Goal: Book appointment/travel/reservation

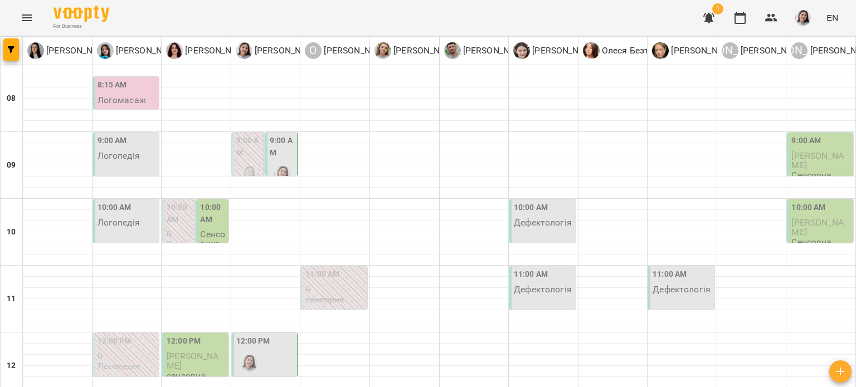
scroll to position [502, 0]
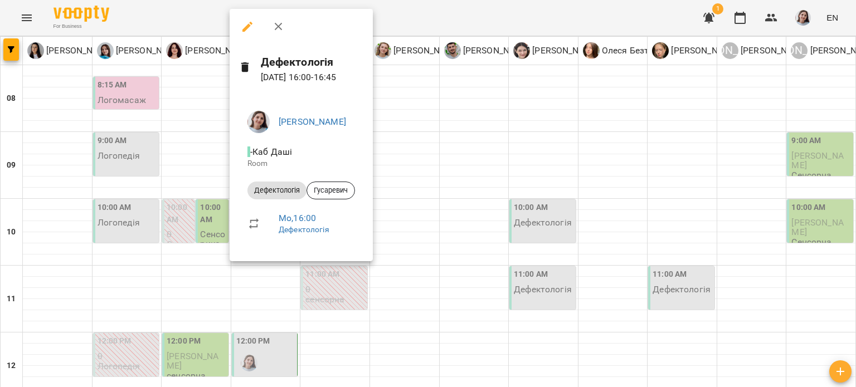
click at [519, 180] on div at bounding box center [428, 193] width 856 height 387
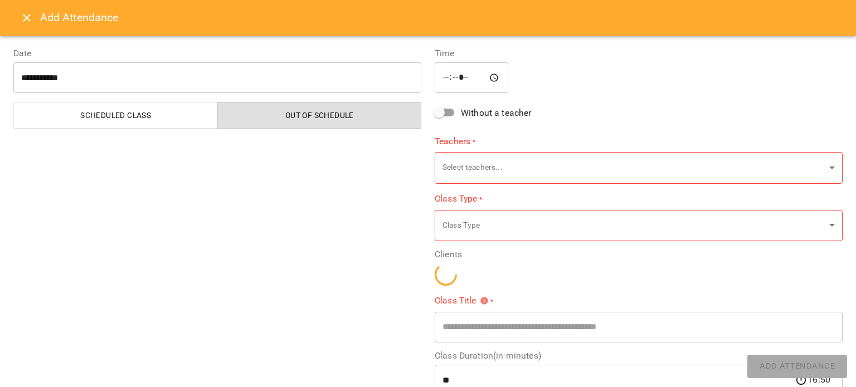
click at [11, 22] on div "Add Attendance" at bounding box center [428, 18] width 856 height 36
click at [22, 21] on icon "Close" at bounding box center [26, 17] width 13 height 13
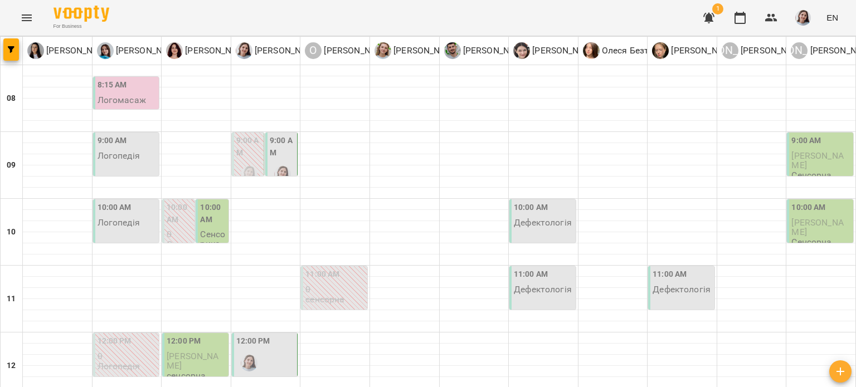
scroll to position [390, 0]
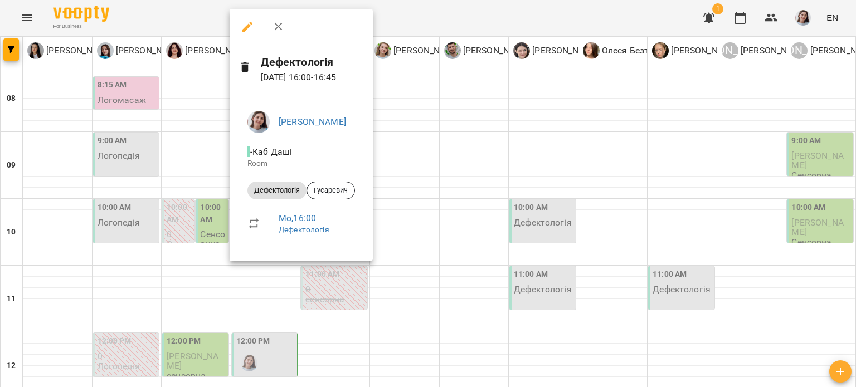
click at [442, 191] on div at bounding box center [428, 193] width 856 height 387
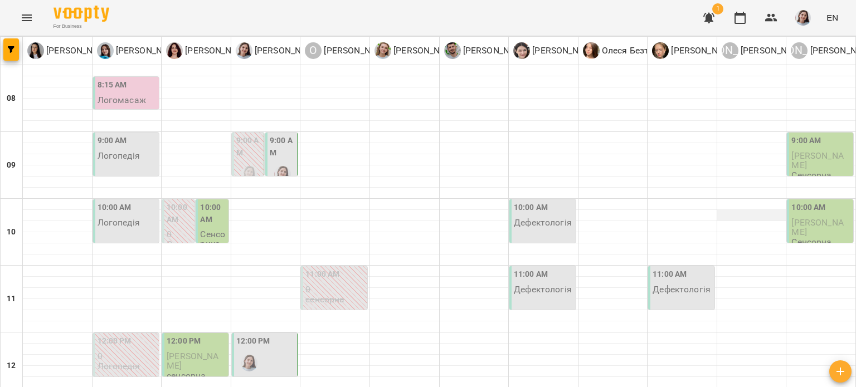
scroll to position [0, 0]
click at [277, 153] on label "9:00 AM" at bounding box center [282, 147] width 25 height 24
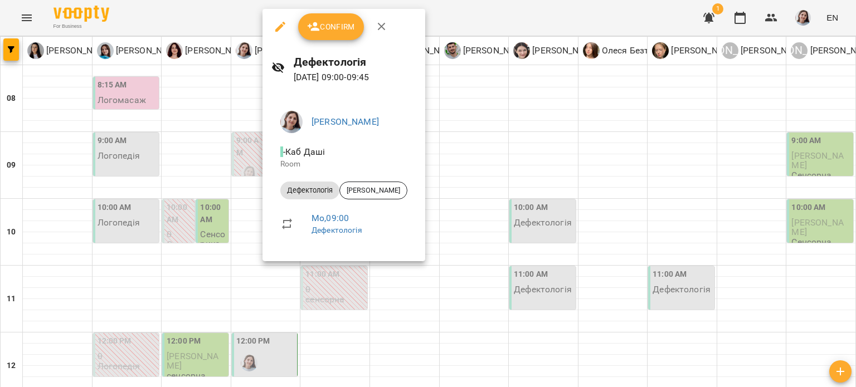
click at [473, 139] on div at bounding box center [428, 193] width 856 height 387
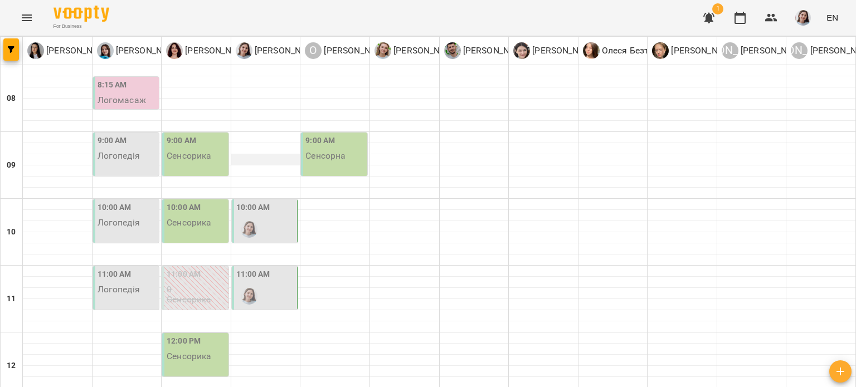
scroll to position [112, 0]
click at [260, 202] on div "10:00 AM" at bounding box center [253, 209] width 34 height 15
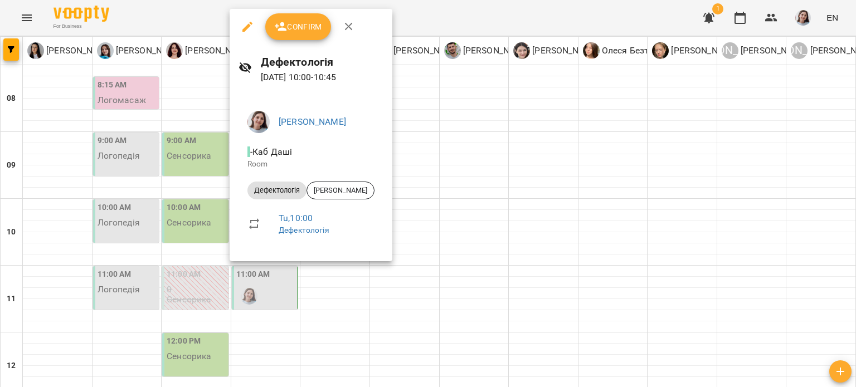
click at [503, 196] on div at bounding box center [428, 193] width 856 height 387
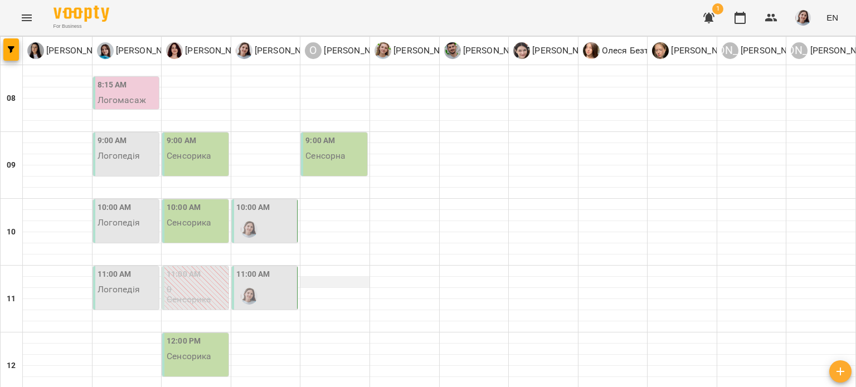
click at [309, 288] on div at bounding box center [335, 288] width 69 height 1
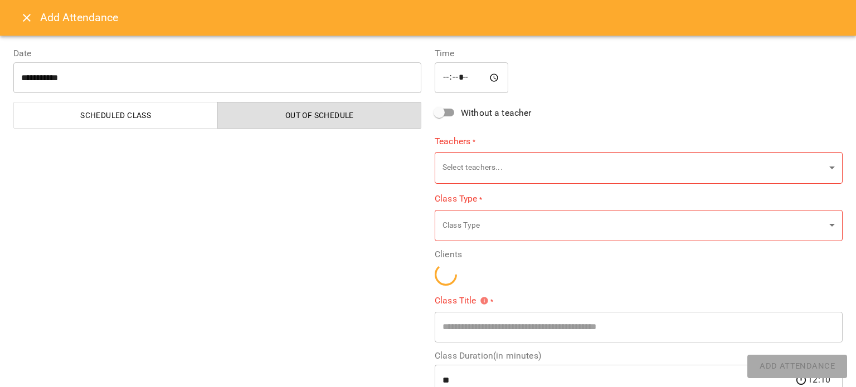
click at [26, 14] on icon "Close" at bounding box center [26, 17] width 13 height 13
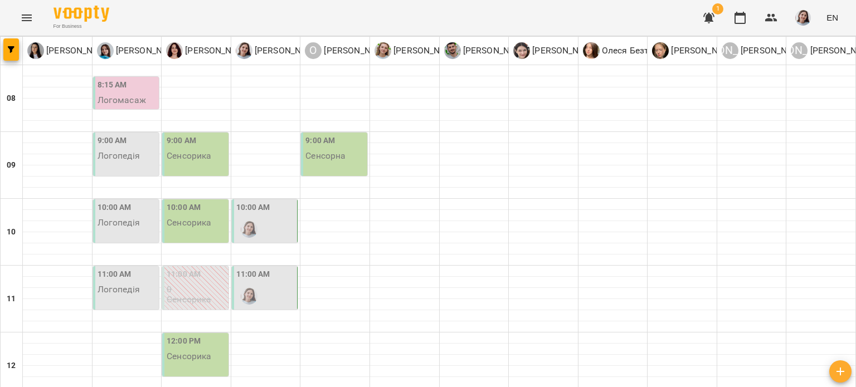
click at [290, 269] on div "11:00 AM" at bounding box center [265, 289] width 59 height 41
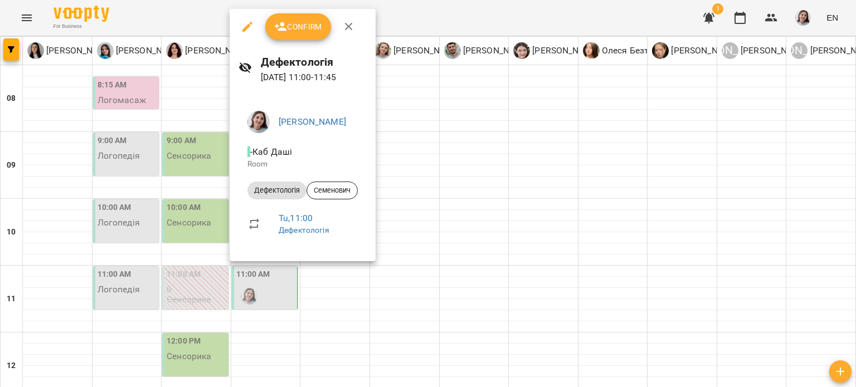
click at [440, 190] on div at bounding box center [428, 193] width 856 height 387
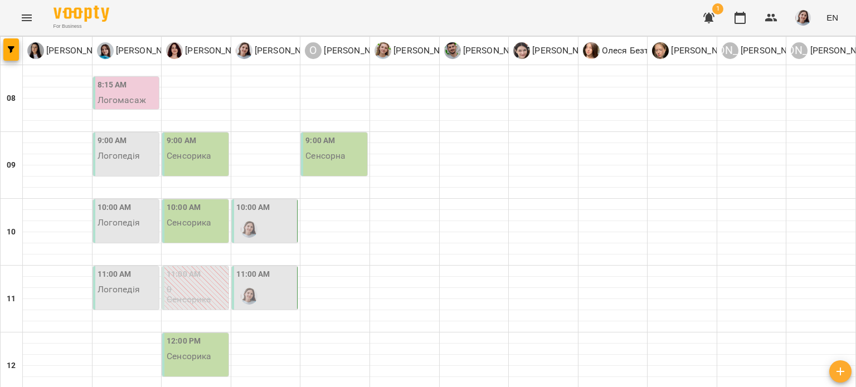
scroll to position [335, 0]
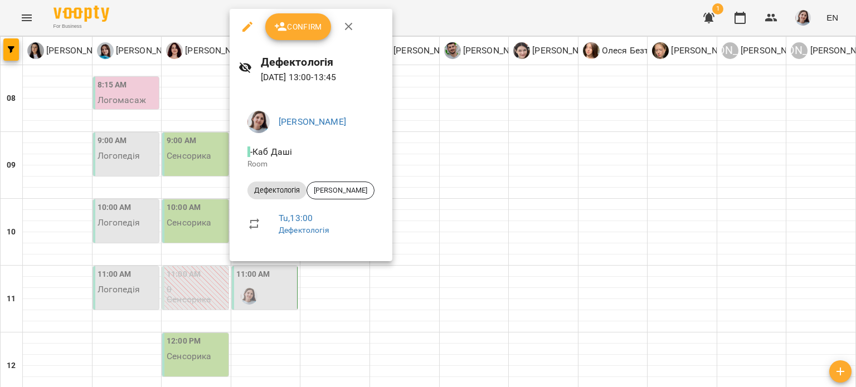
click at [409, 164] on div at bounding box center [428, 193] width 856 height 387
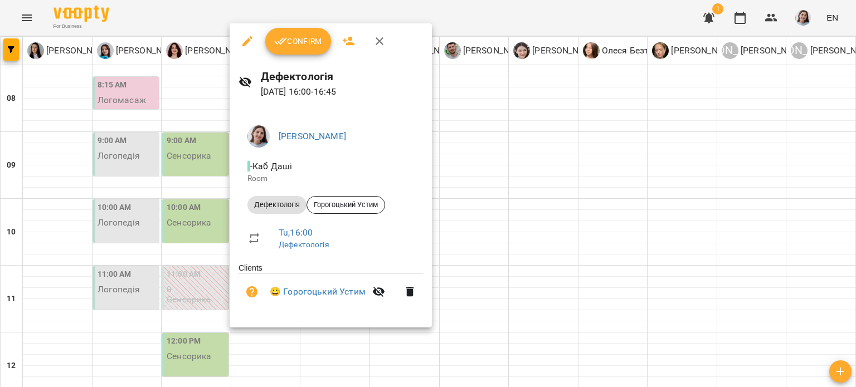
click at [468, 211] on div at bounding box center [428, 193] width 856 height 387
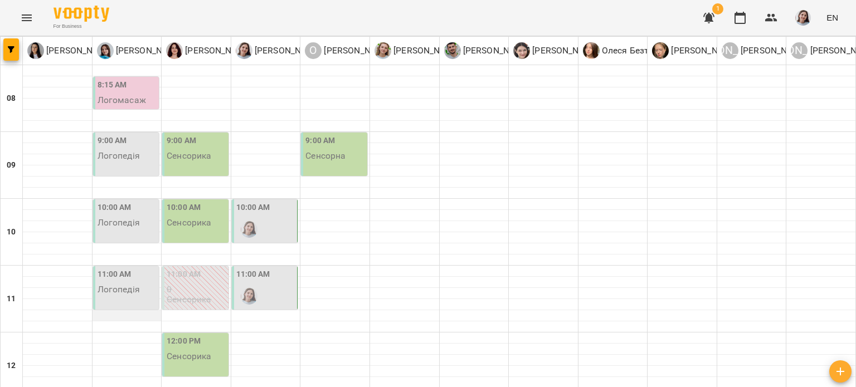
scroll to position [0, 0]
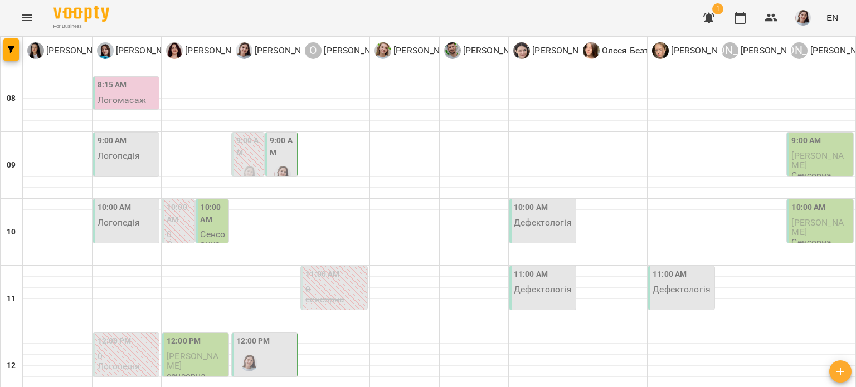
click at [273, 146] on label "9:00 AM" at bounding box center [282, 147] width 25 height 24
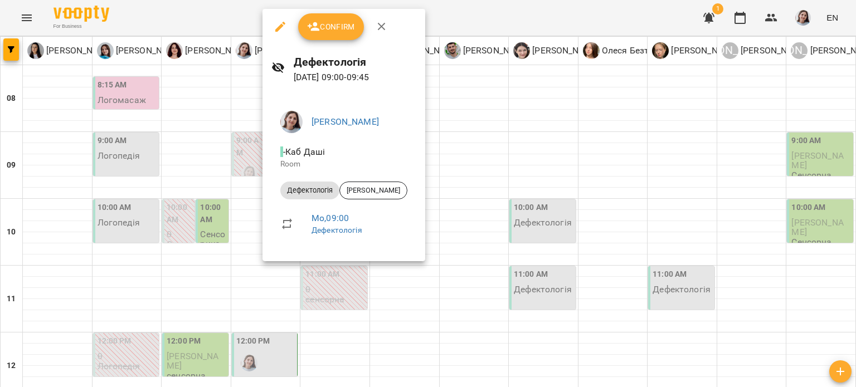
click at [447, 138] on div at bounding box center [428, 193] width 856 height 387
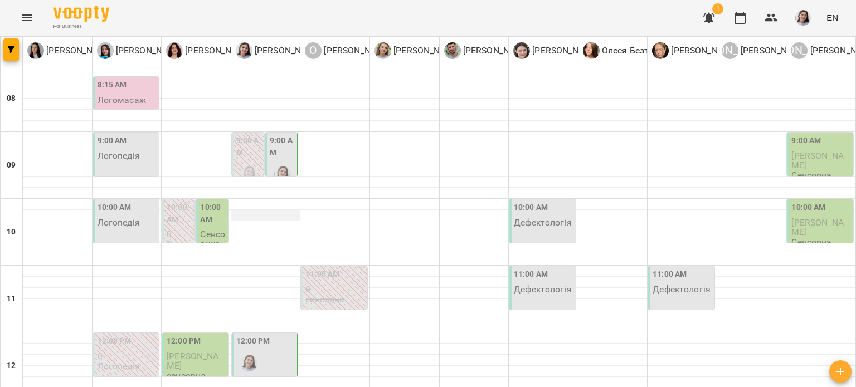
scroll to position [167, 0]
click at [256, 351] on div at bounding box center [249, 364] width 26 height 26
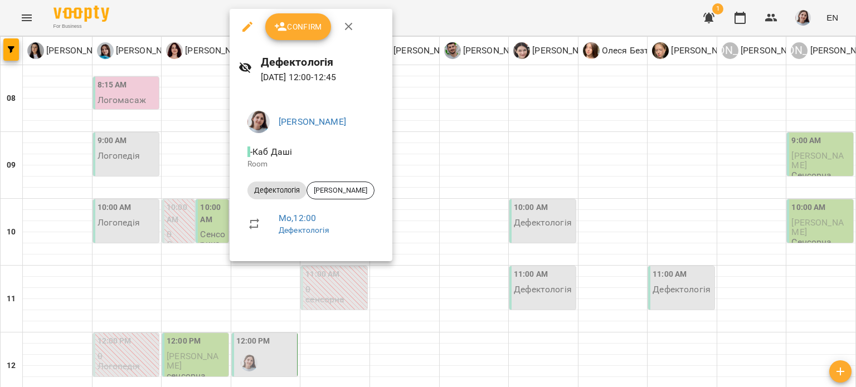
click at [444, 220] on div at bounding box center [428, 193] width 856 height 387
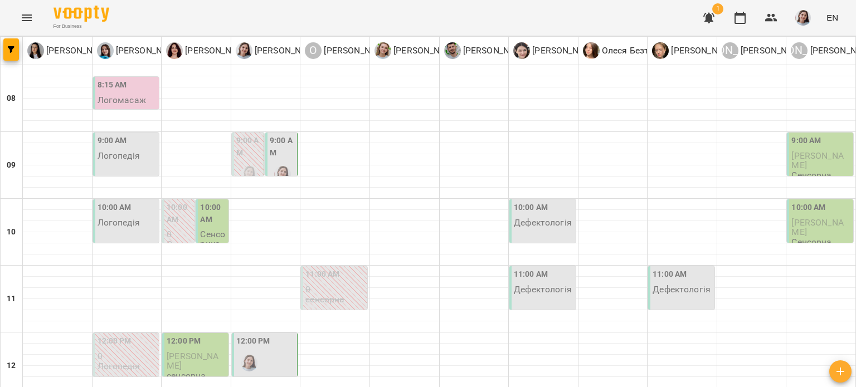
scroll to position [335, 0]
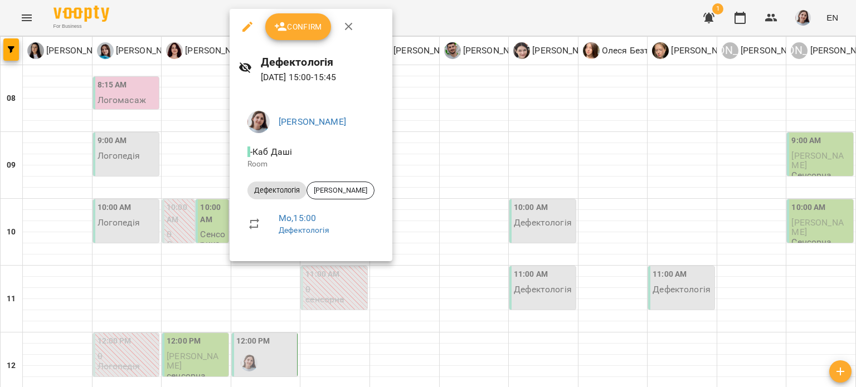
click at [419, 198] on div at bounding box center [428, 193] width 856 height 387
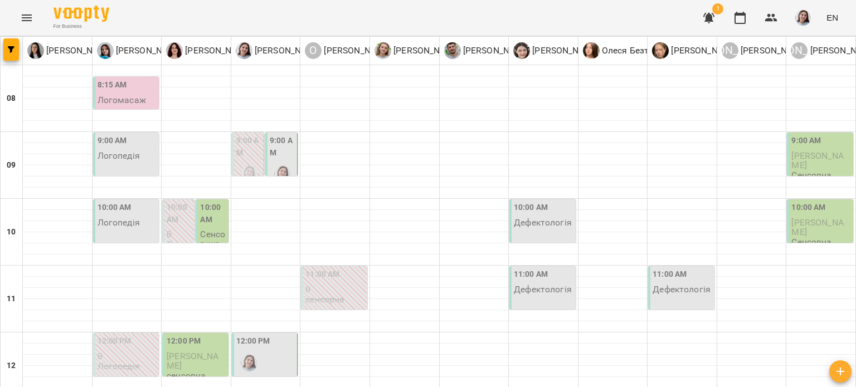
scroll to position [446, 0]
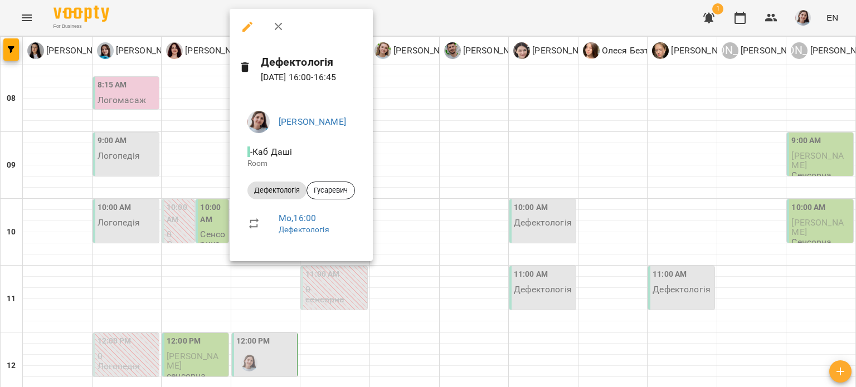
click at [450, 170] on div at bounding box center [428, 193] width 856 height 387
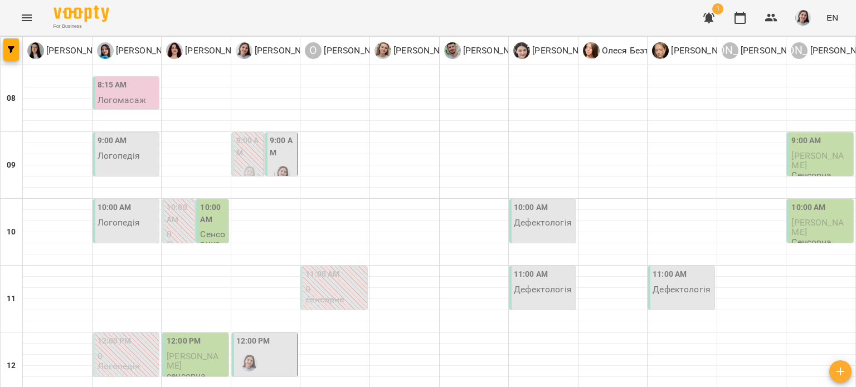
scroll to position [554, 0]
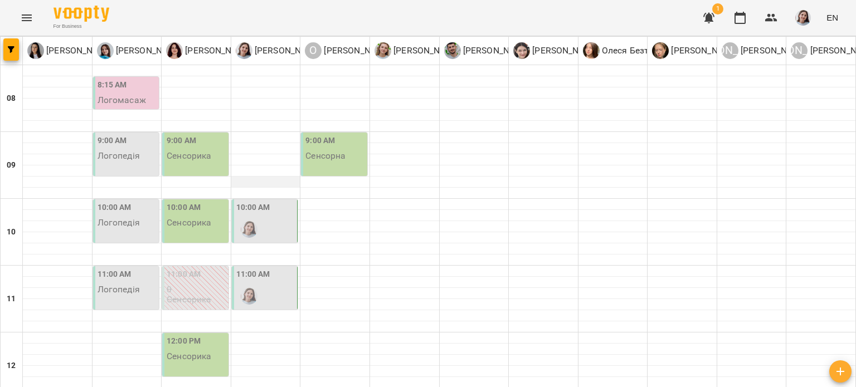
scroll to position [56, 0]
click at [246, 217] on div at bounding box center [249, 230] width 26 height 26
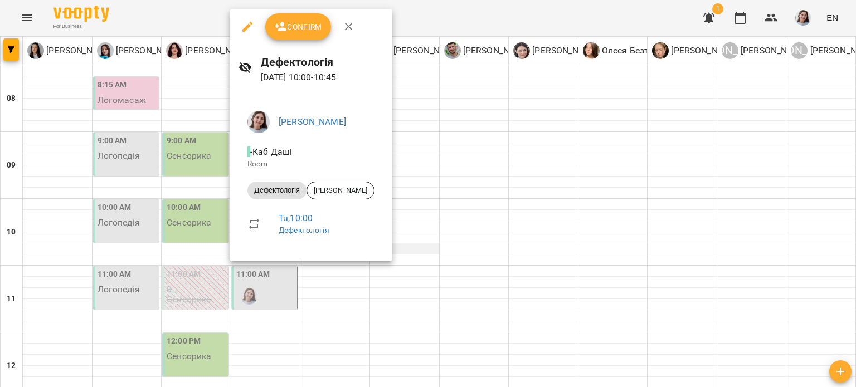
click at [399, 196] on div at bounding box center [428, 193] width 856 height 387
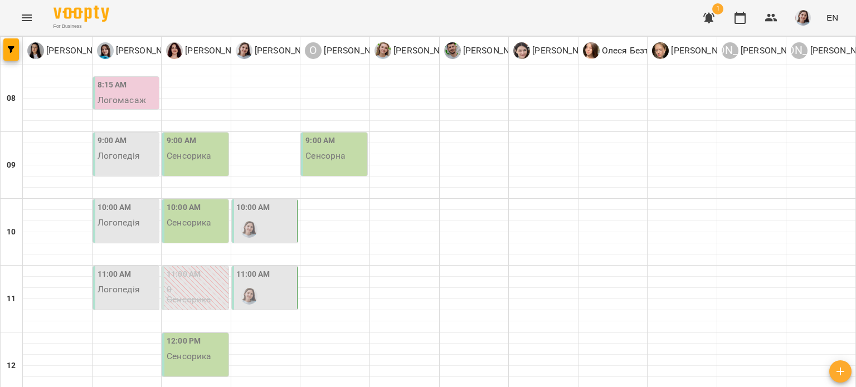
click at [258, 217] on div at bounding box center [249, 230] width 26 height 26
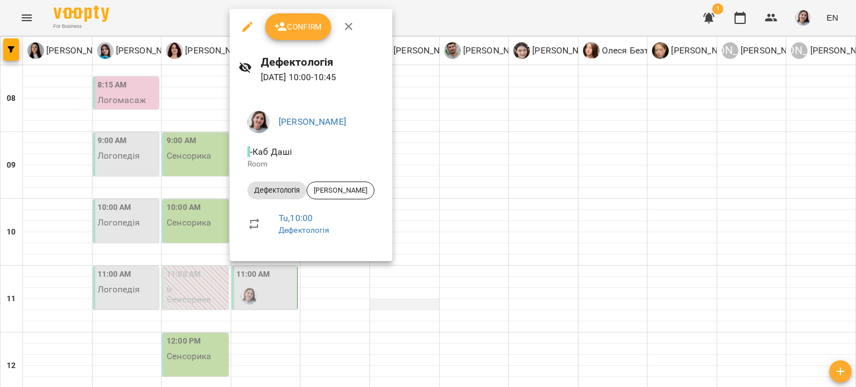
click at [417, 243] on div at bounding box center [428, 193] width 856 height 387
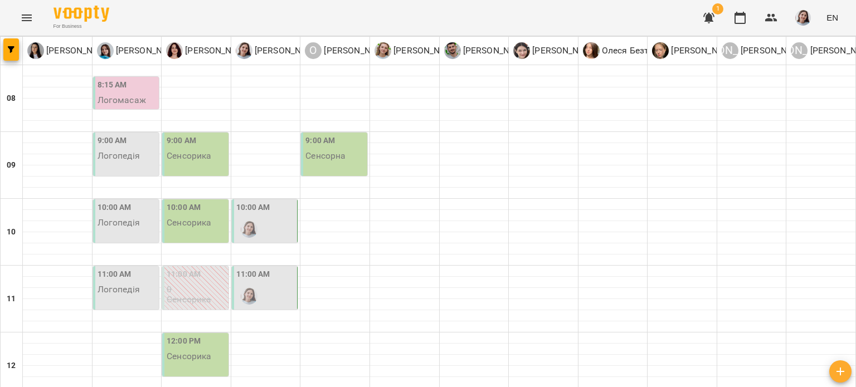
click at [277, 269] on div "11:00 AM" at bounding box center [265, 289] width 59 height 41
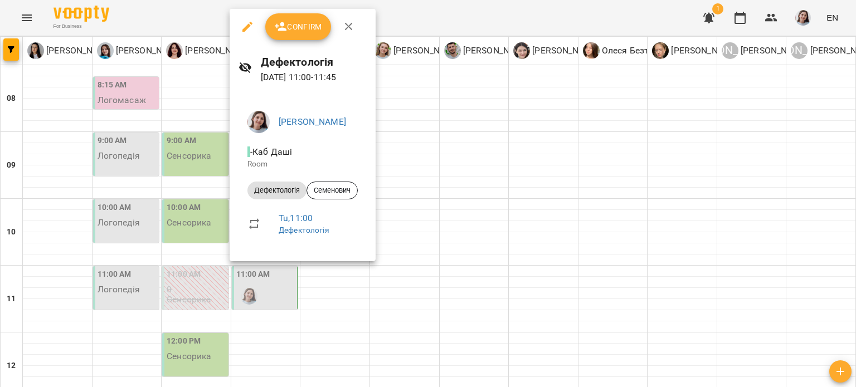
click at [420, 214] on div at bounding box center [428, 193] width 856 height 387
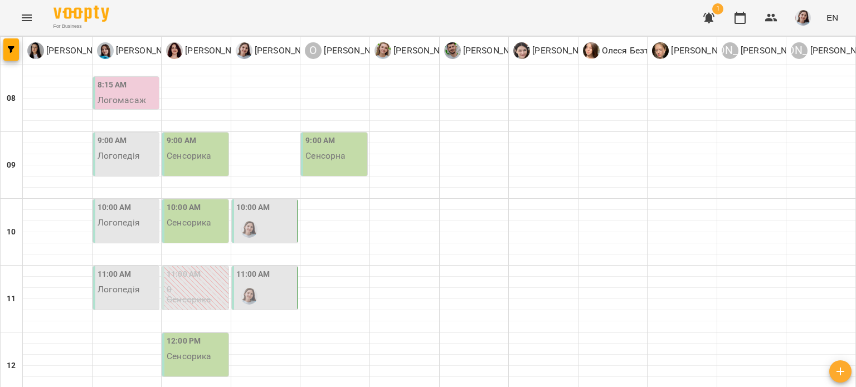
scroll to position [167, 0]
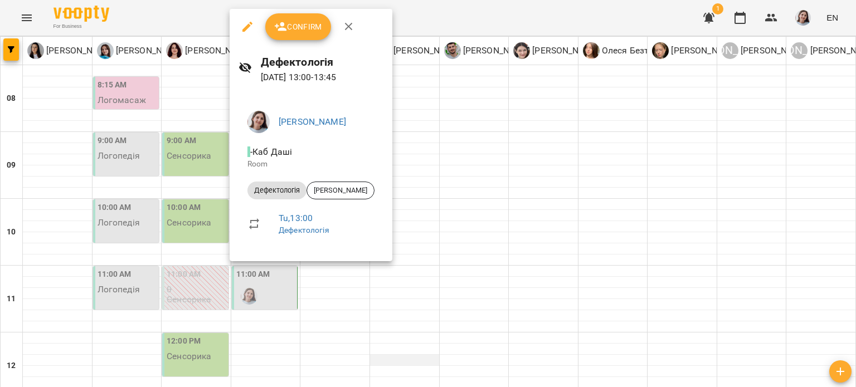
click at [415, 195] on div at bounding box center [428, 193] width 856 height 387
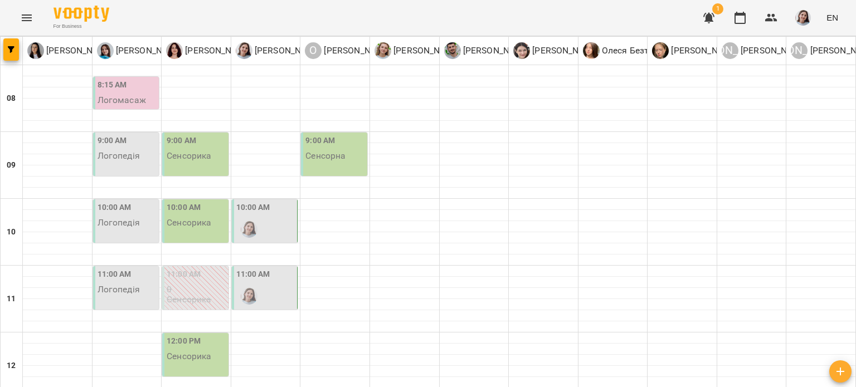
scroll to position [390, 0]
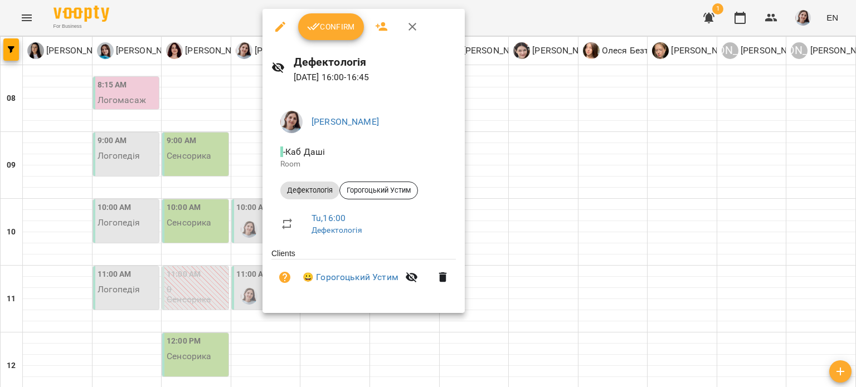
click at [510, 191] on div at bounding box center [428, 193] width 856 height 387
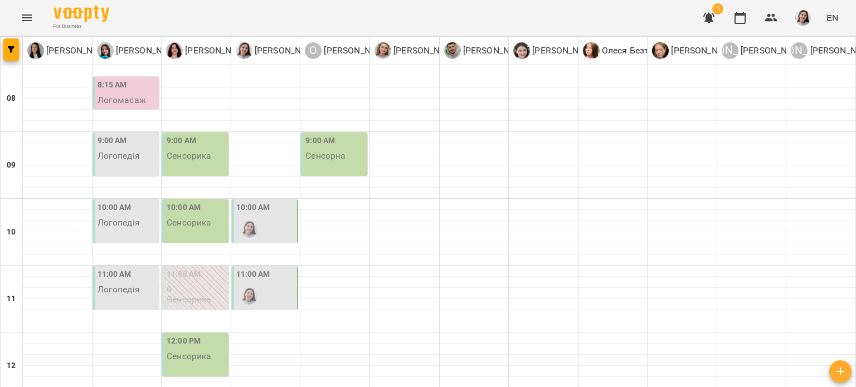
scroll to position [554, 0]
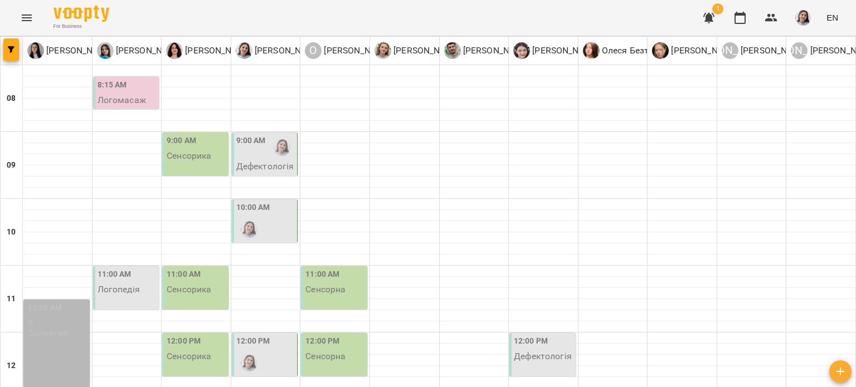
click at [256, 158] on div "9:00 AM" at bounding box center [251, 148] width 30 height 26
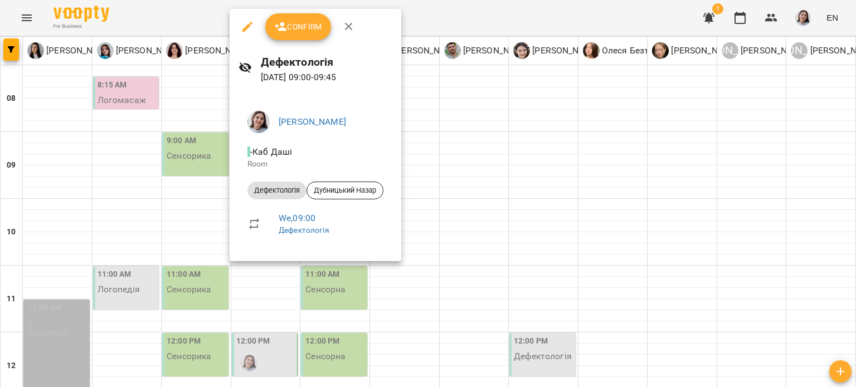
click at [441, 183] on div at bounding box center [428, 193] width 856 height 387
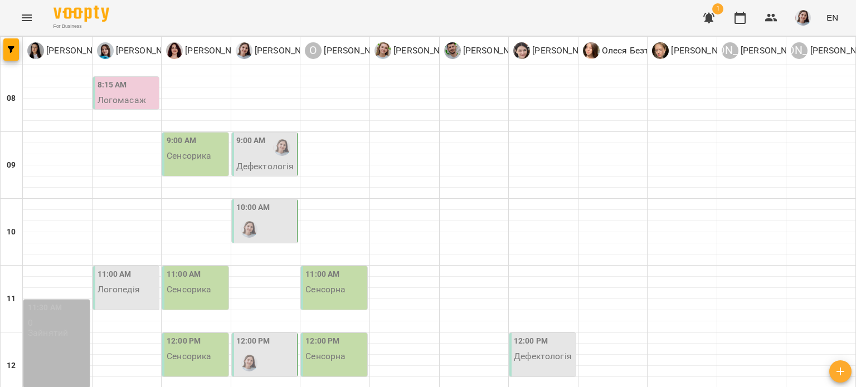
click at [274, 222] on div "10:00 AM" at bounding box center [265, 222] width 59 height 41
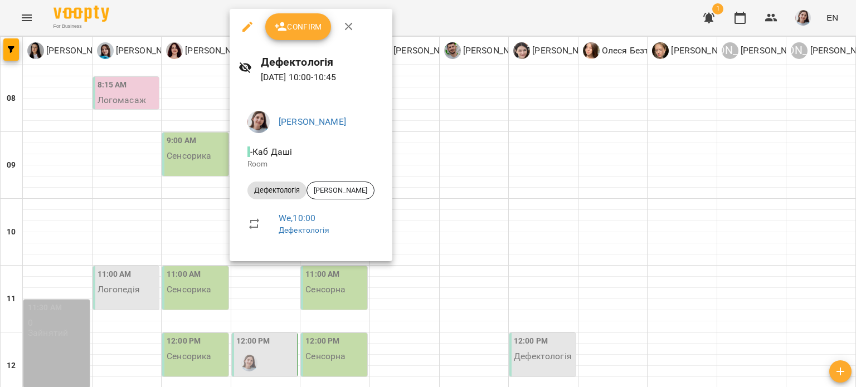
click at [406, 214] on div at bounding box center [428, 193] width 856 height 387
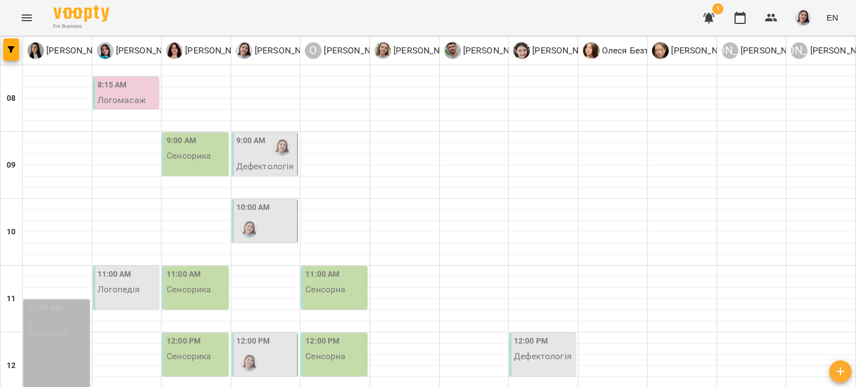
scroll to position [167, 0]
click at [264, 336] on div "12:00 PM" at bounding box center [265, 356] width 59 height 41
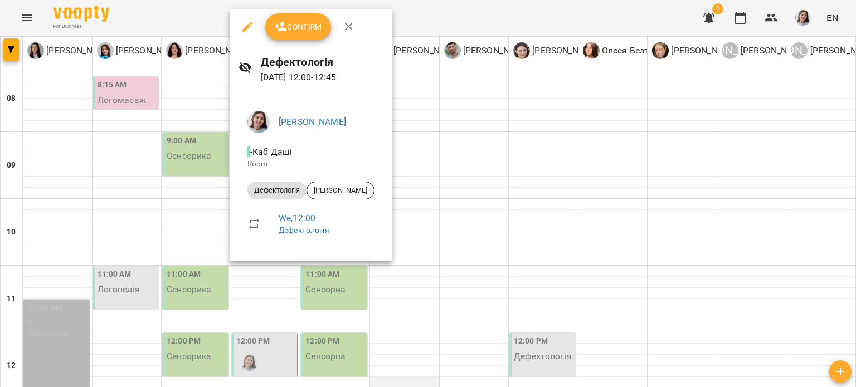
click at [427, 209] on div at bounding box center [428, 193] width 856 height 387
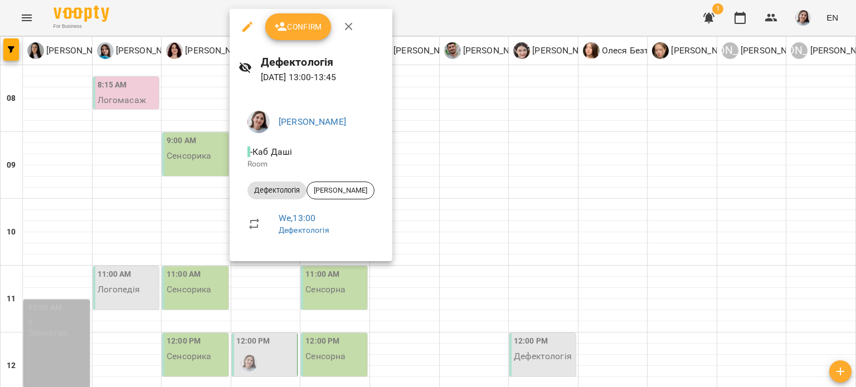
click at [418, 222] on div at bounding box center [428, 193] width 856 height 387
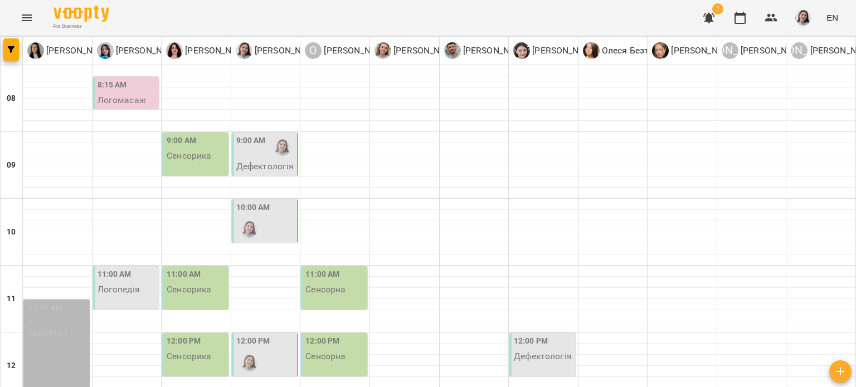
scroll to position [279, 0]
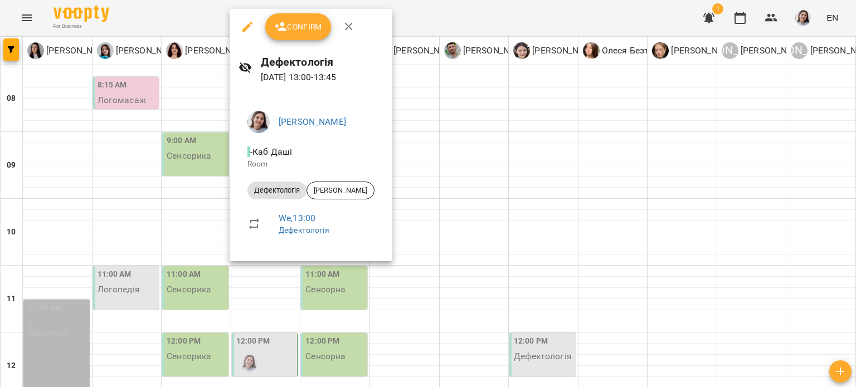
click at [406, 207] on div at bounding box center [428, 193] width 856 height 387
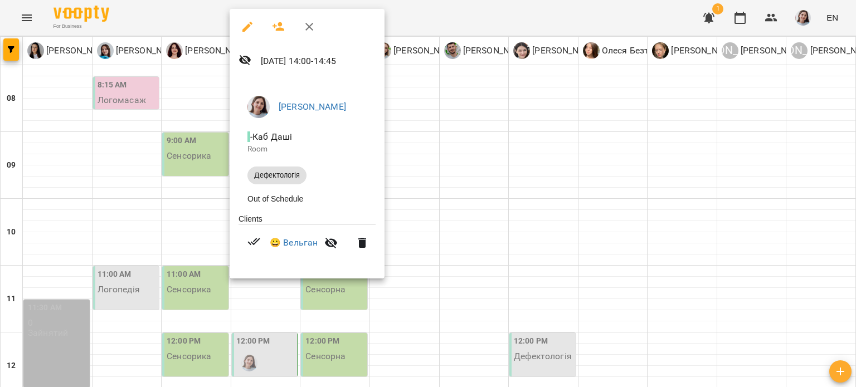
click at [428, 202] on div at bounding box center [428, 193] width 856 height 387
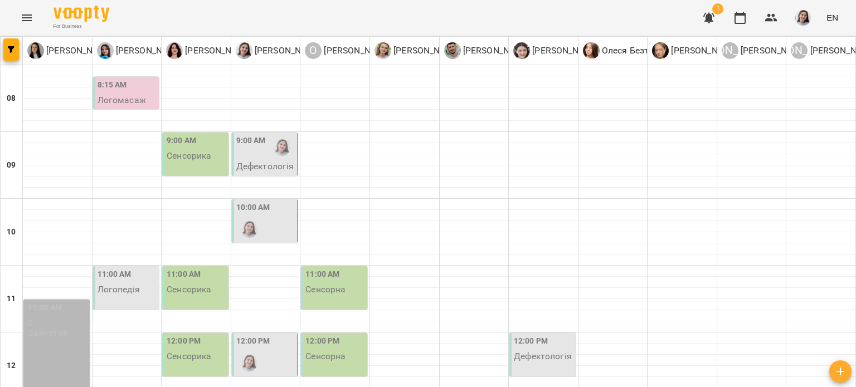
scroll to position [335, 0]
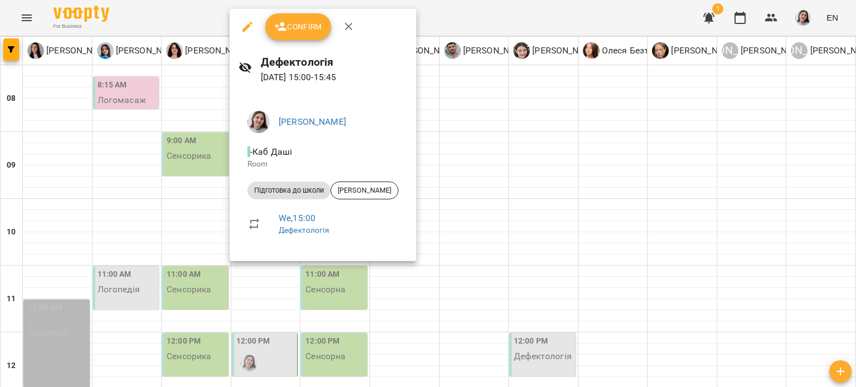
click at [444, 207] on div at bounding box center [428, 193] width 856 height 387
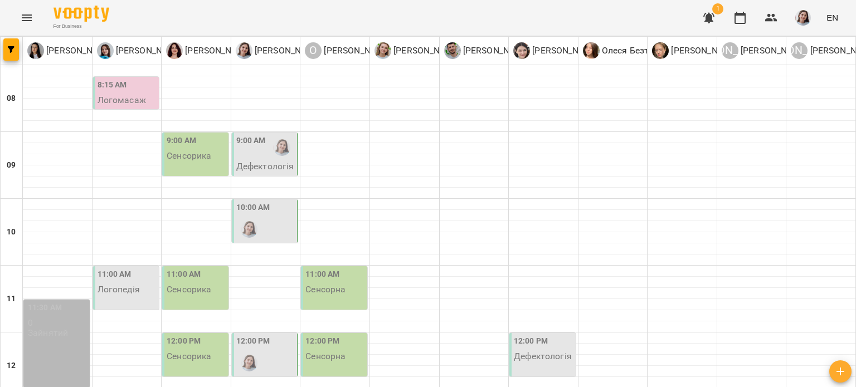
scroll to position [446, 0]
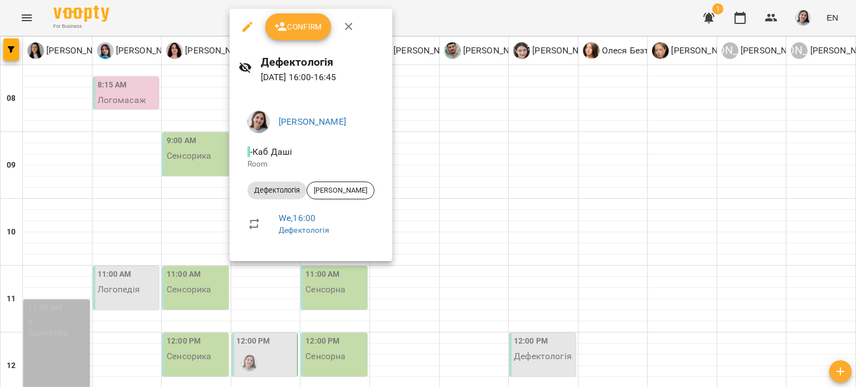
click at [455, 222] on div at bounding box center [428, 193] width 856 height 387
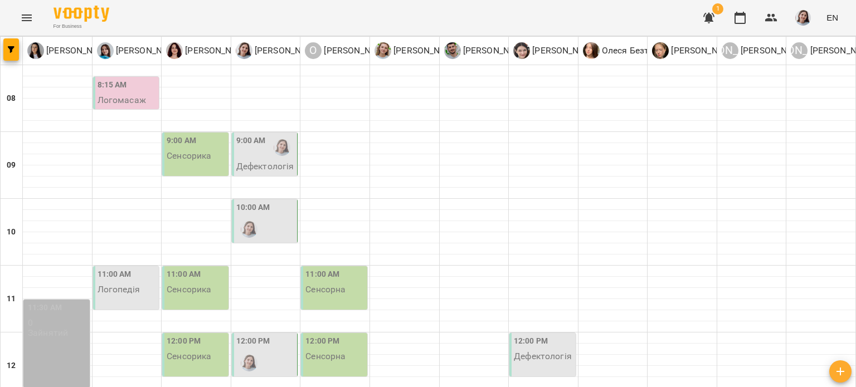
scroll to position [554, 0]
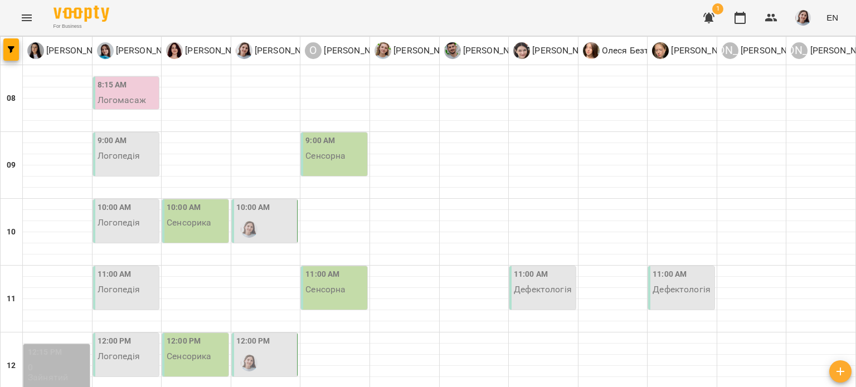
click at [273, 214] on div "10:00 AM" at bounding box center [265, 222] width 59 height 41
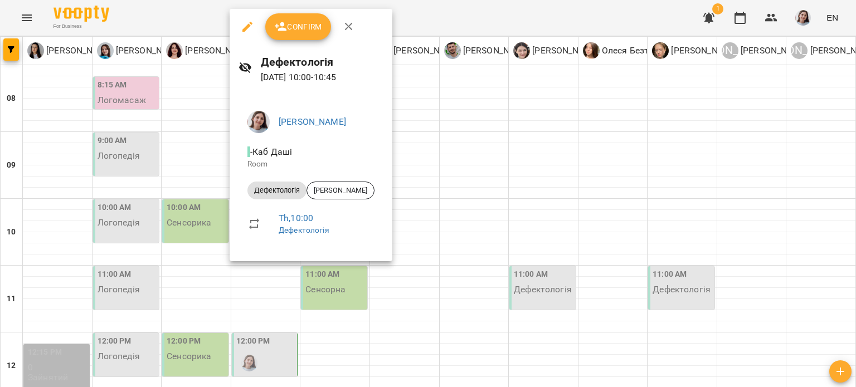
click at [435, 178] on div at bounding box center [428, 193] width 856 height 387
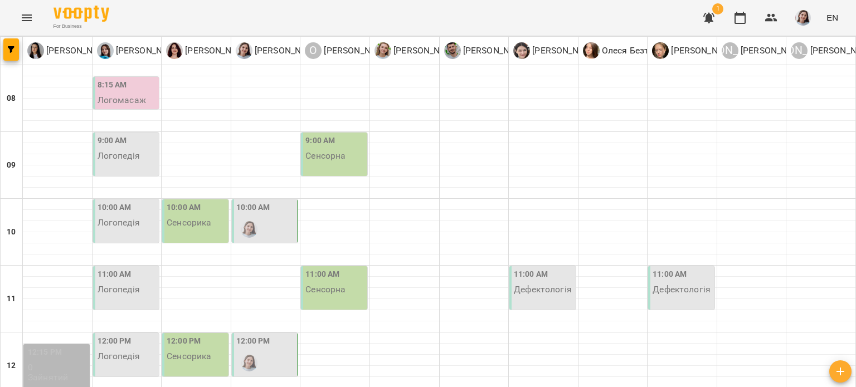
scroll to position [167, 0]
click at [256, 351] on div at bounding box center [249, 364] width 26 height 26
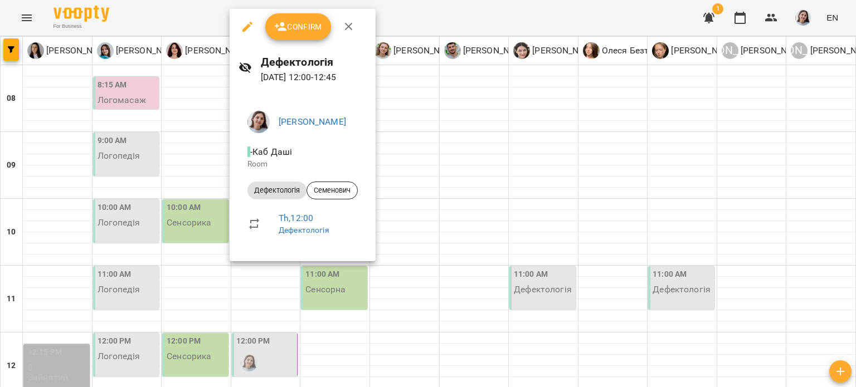
click at [395, 221] on div at bounding box center [428, 193] width 856 height 387
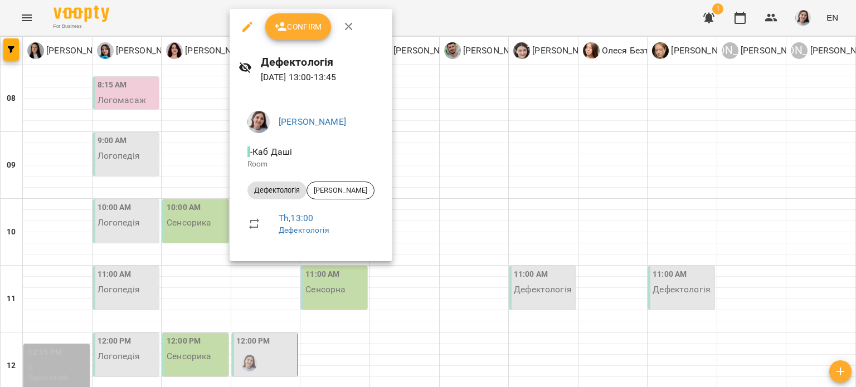
click at [420, 222] on div at bounding box center [428, 193] width 856 height 387
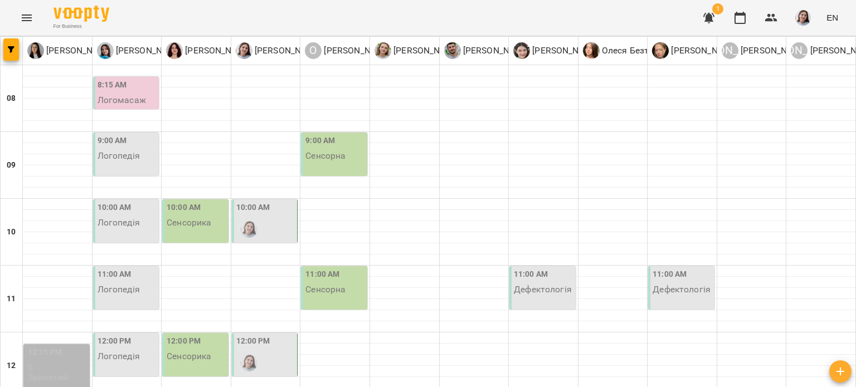
scroll to position [223, 0]
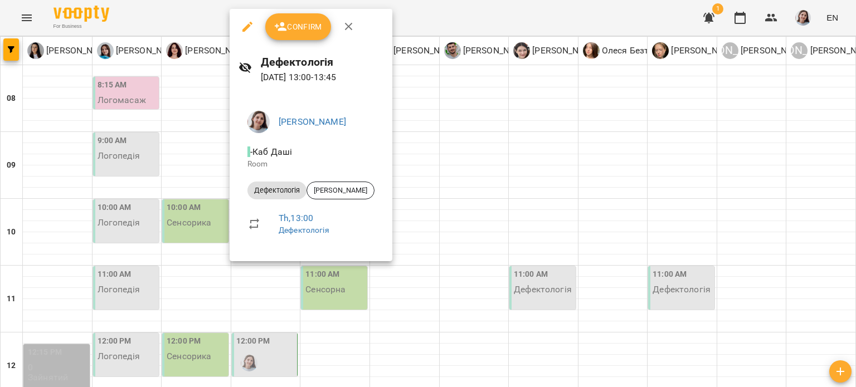
click at [433, 216] on div at bounding box center [428, 193] width 856 height 387
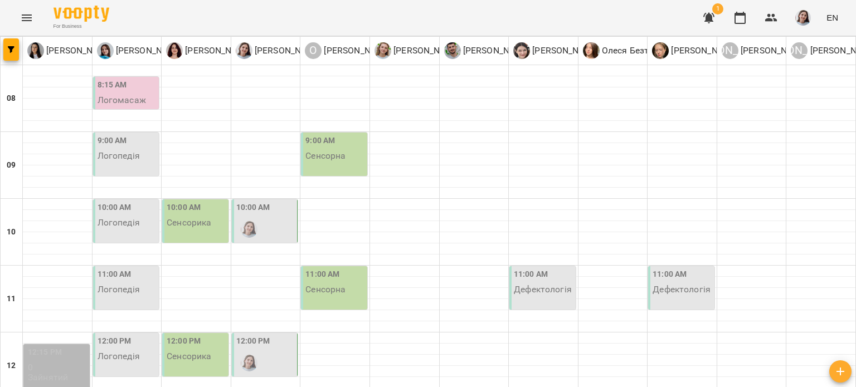
scroll to position [390, 0]
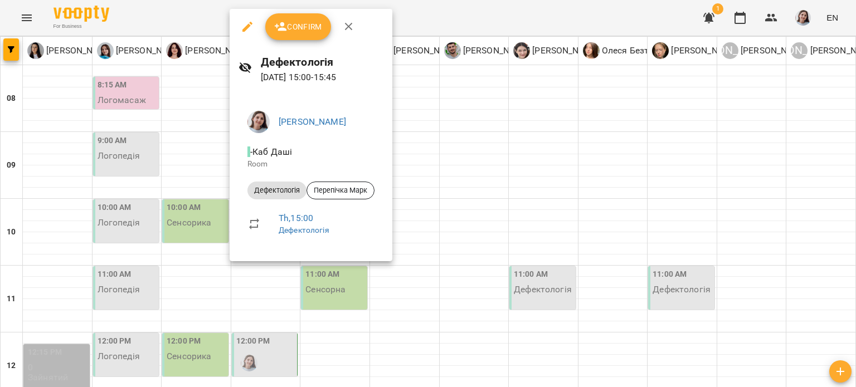
click at [408, 197] on div at bounding box center [428, 193] width 856 height 387
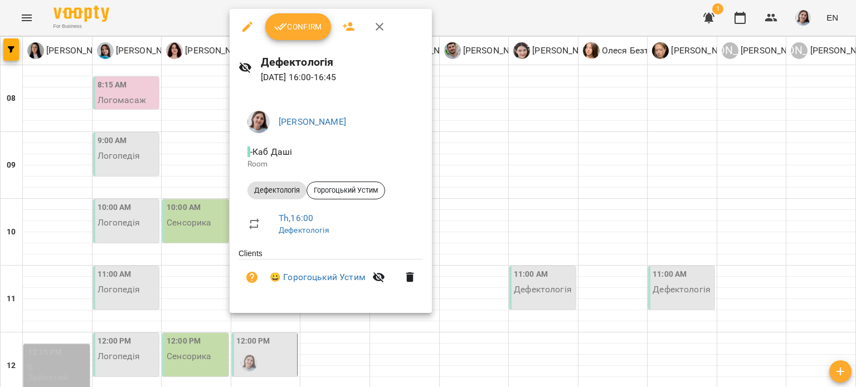
click at [468, 210] on div at bounding box center [428, 193] width 856 height 387
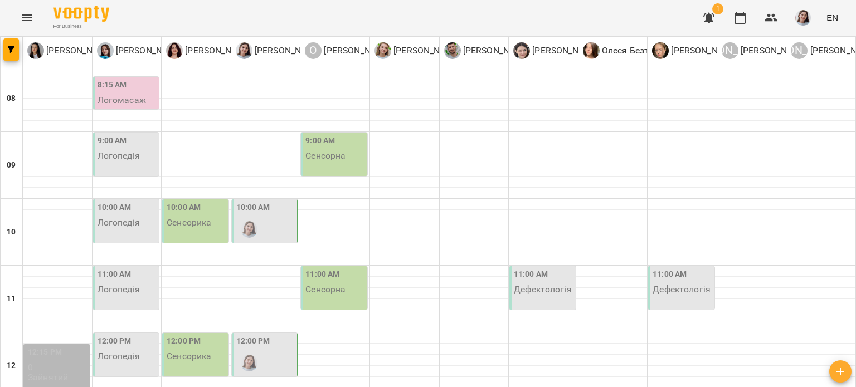
scroll to position [502, 0]
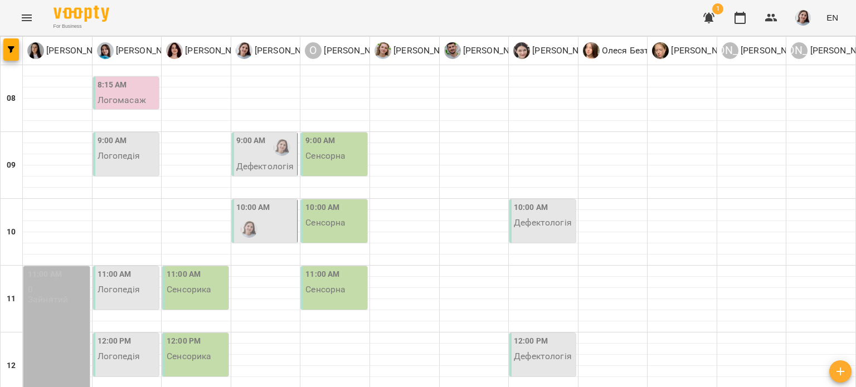
scroll to position [56, 0]
click at [264, 162] on p "Дефектологія" at bounding box center [265, 166] width 58 height 9
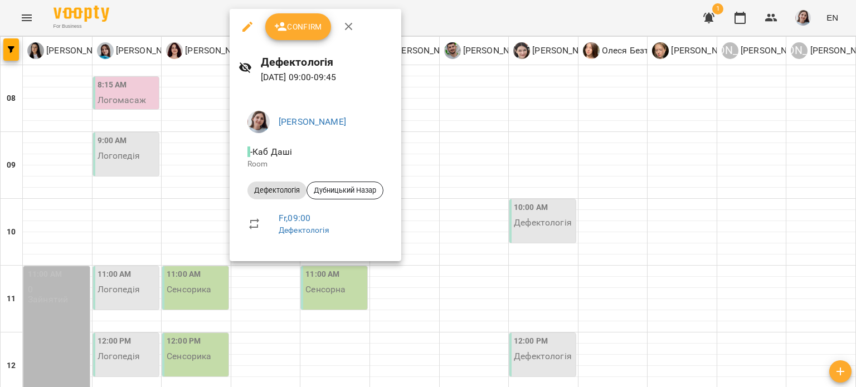
click at [474, 196] on div at bounding box center [428, 193] width 856 height 387
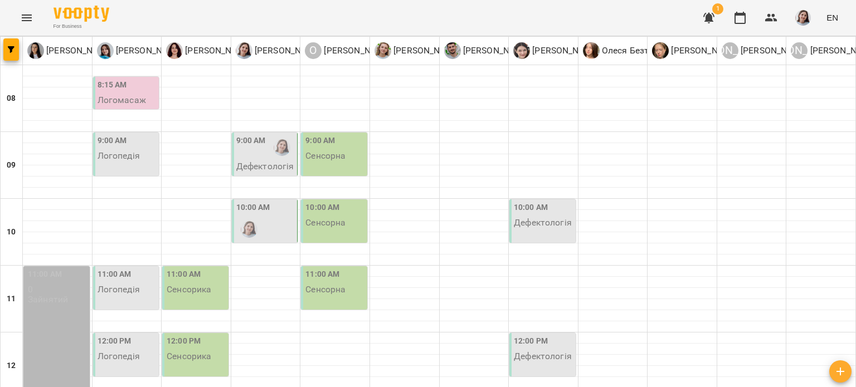
click at [232, 200] on div "10:00 AM Дефектологія" at bounding box center [265, 228] width 66 height 56
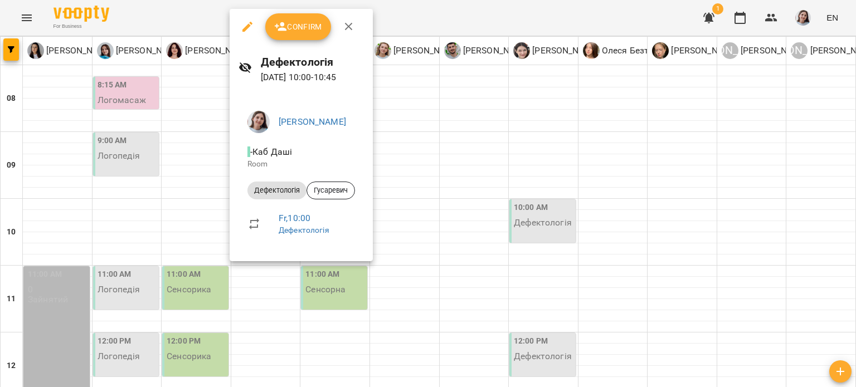
click at [421, 192] on div at bounding box center [428, 193] width 856 height 387
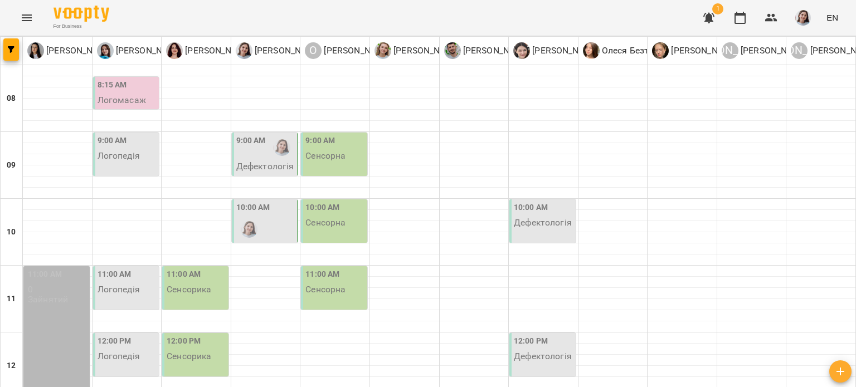
scroll to position [335, 0]
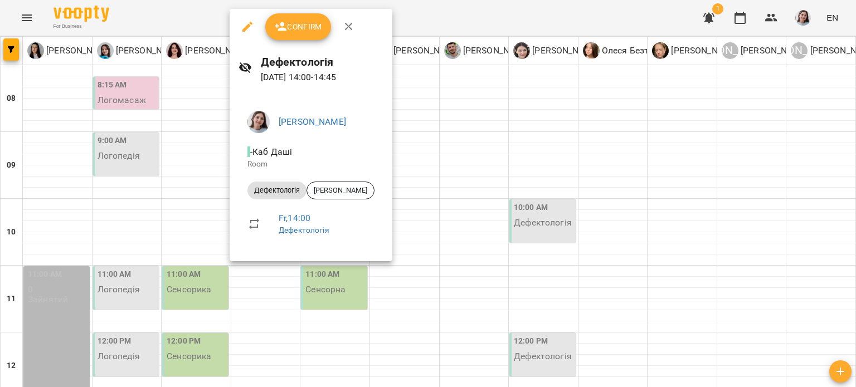
click at [440, 220] on div at bounding box center [428, 193] width 856 height 387
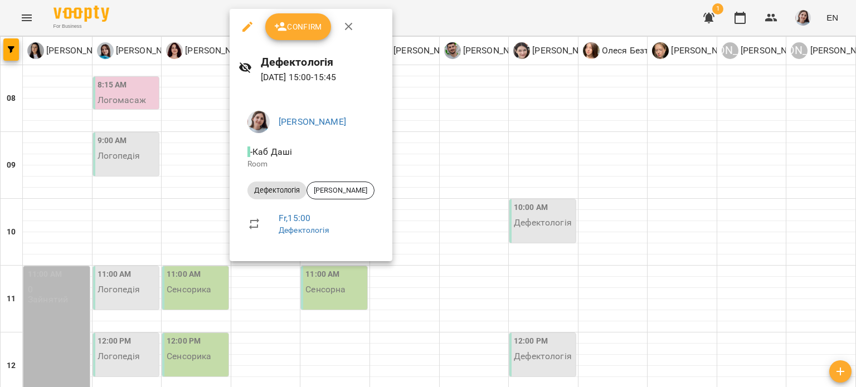
click at [445, 221] on div at bounding box center [428, 193] width 856 height 387
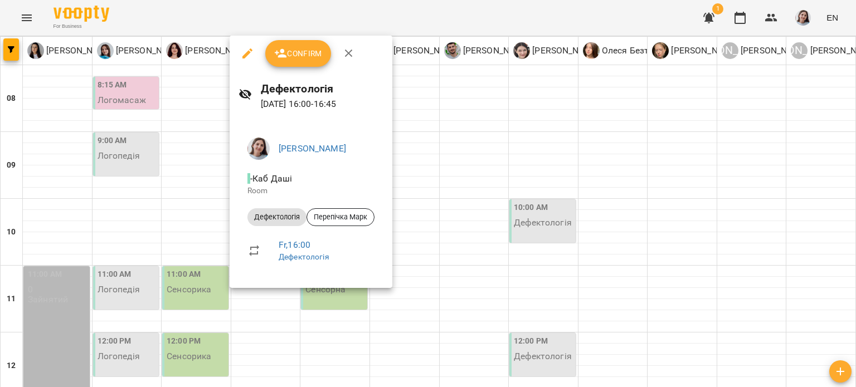
click at [412, 222] on div at bounding box center [428, 193] width 856 height 387
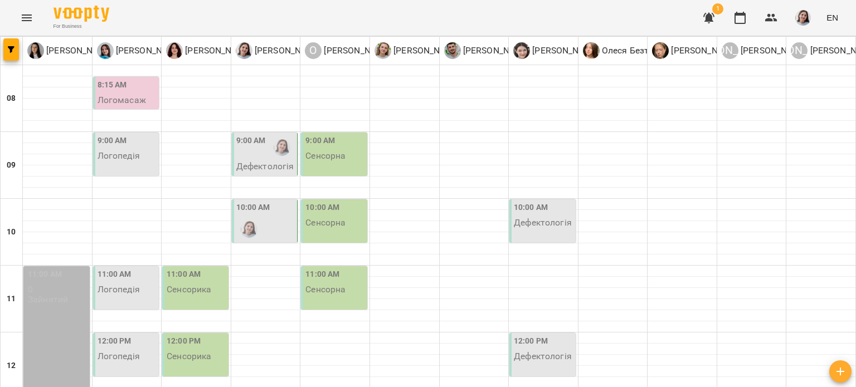
scroll to position [446, 0]
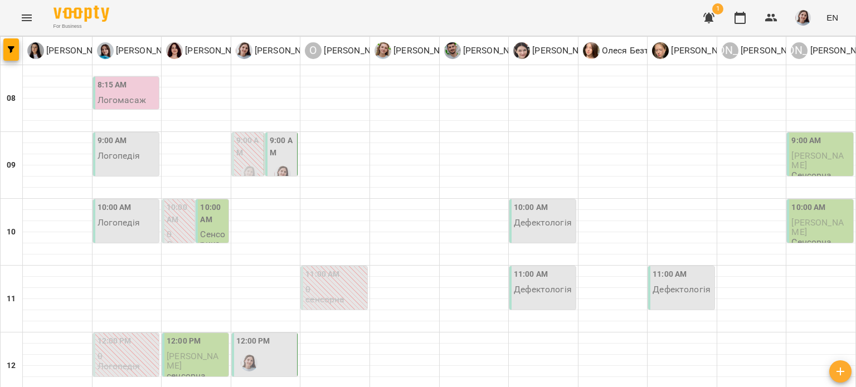
scroll to position [167, 0]
